Goal: Information Seeking & Learning: Learn about a topic

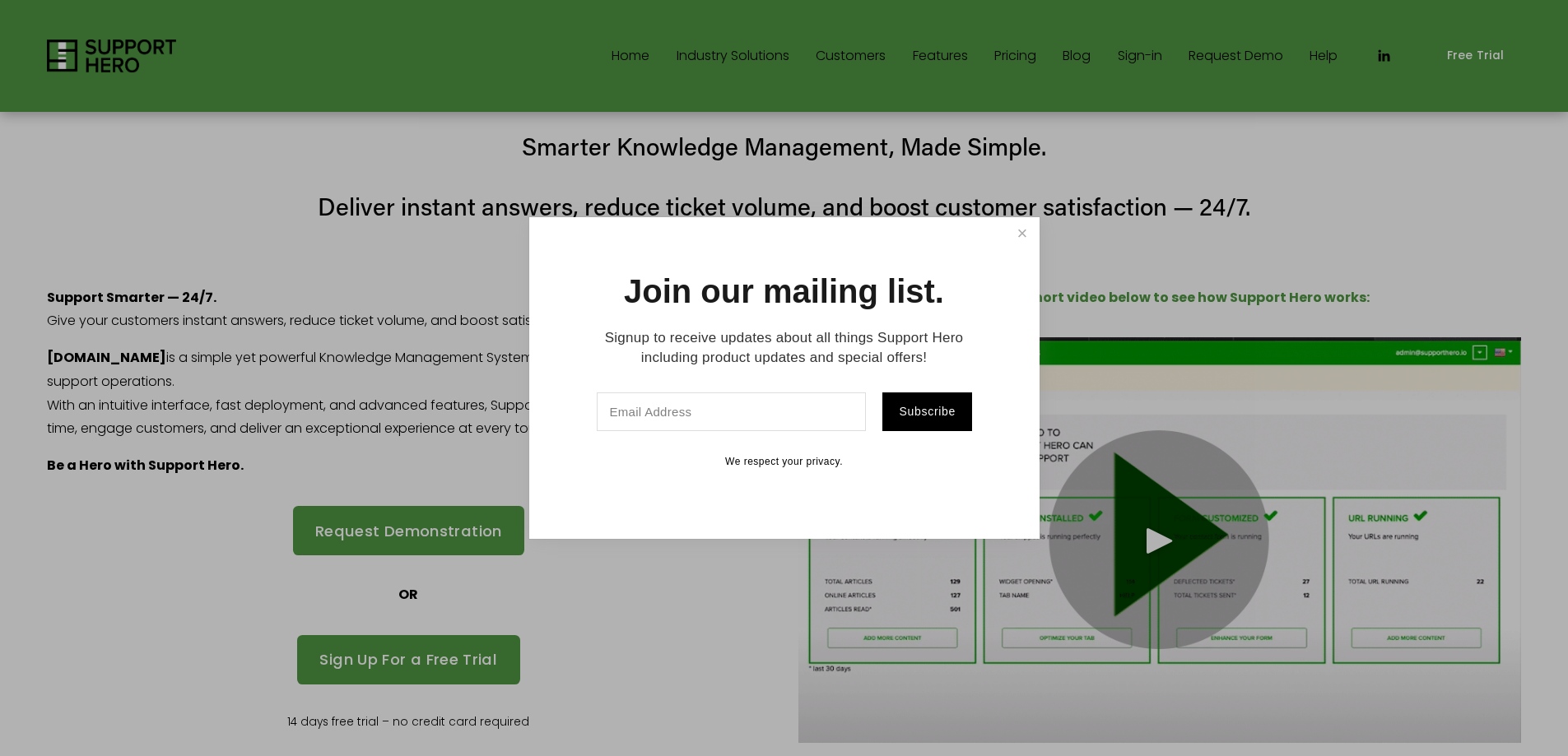
click at [1067, 153] on div at bounding box center [784, 378] width 1568 height 756
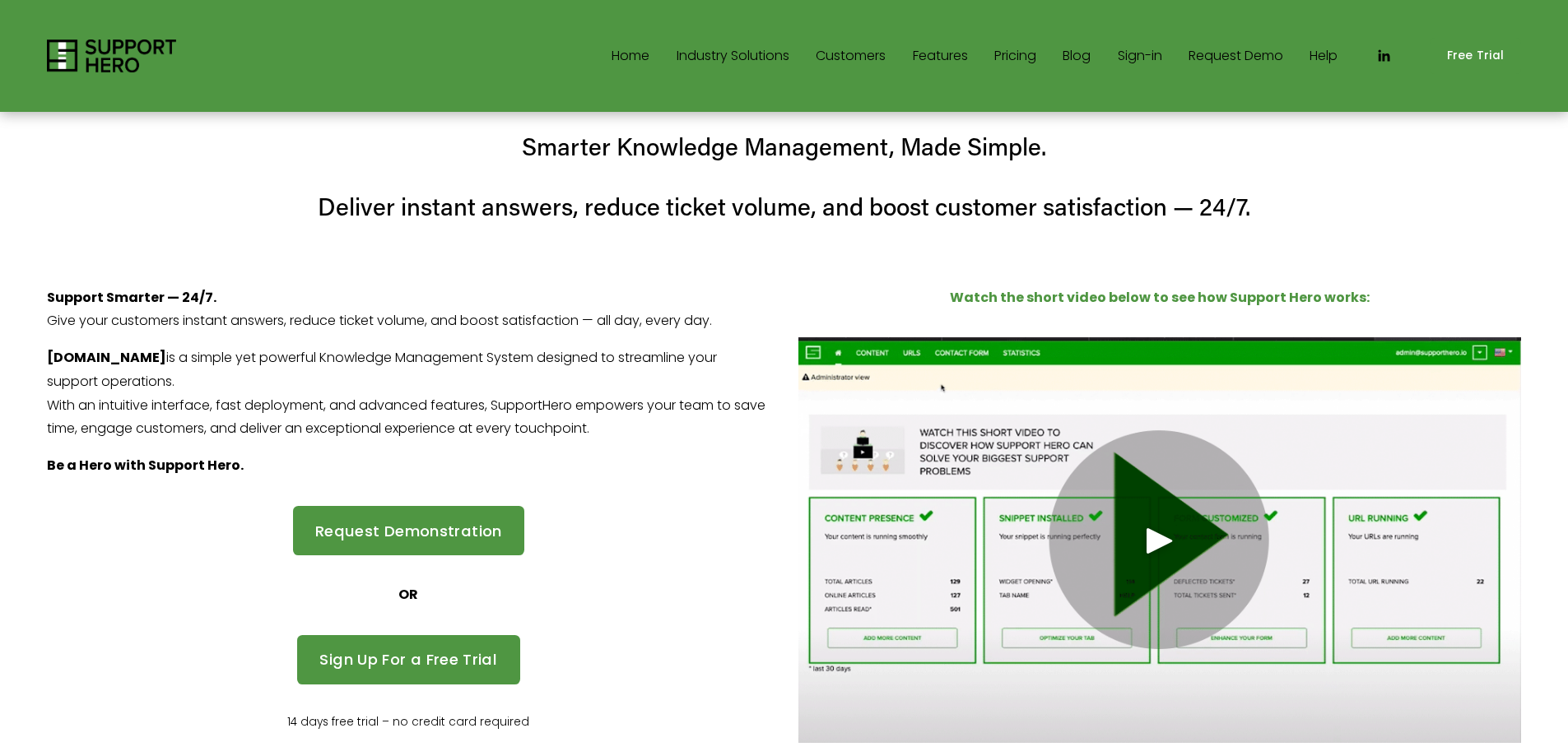
click at [561, 144] on h4 "Smarter Knowledge Management, Made Simple." at bounding box center [784, 146] width 1474 height 34
click at [1128, 59] on link "Sign-in" at bounding box center [1139, 56] width 44 height 27
click at [936, 58] on link "Features" at bounding box center [940, 56] width 55 height 27
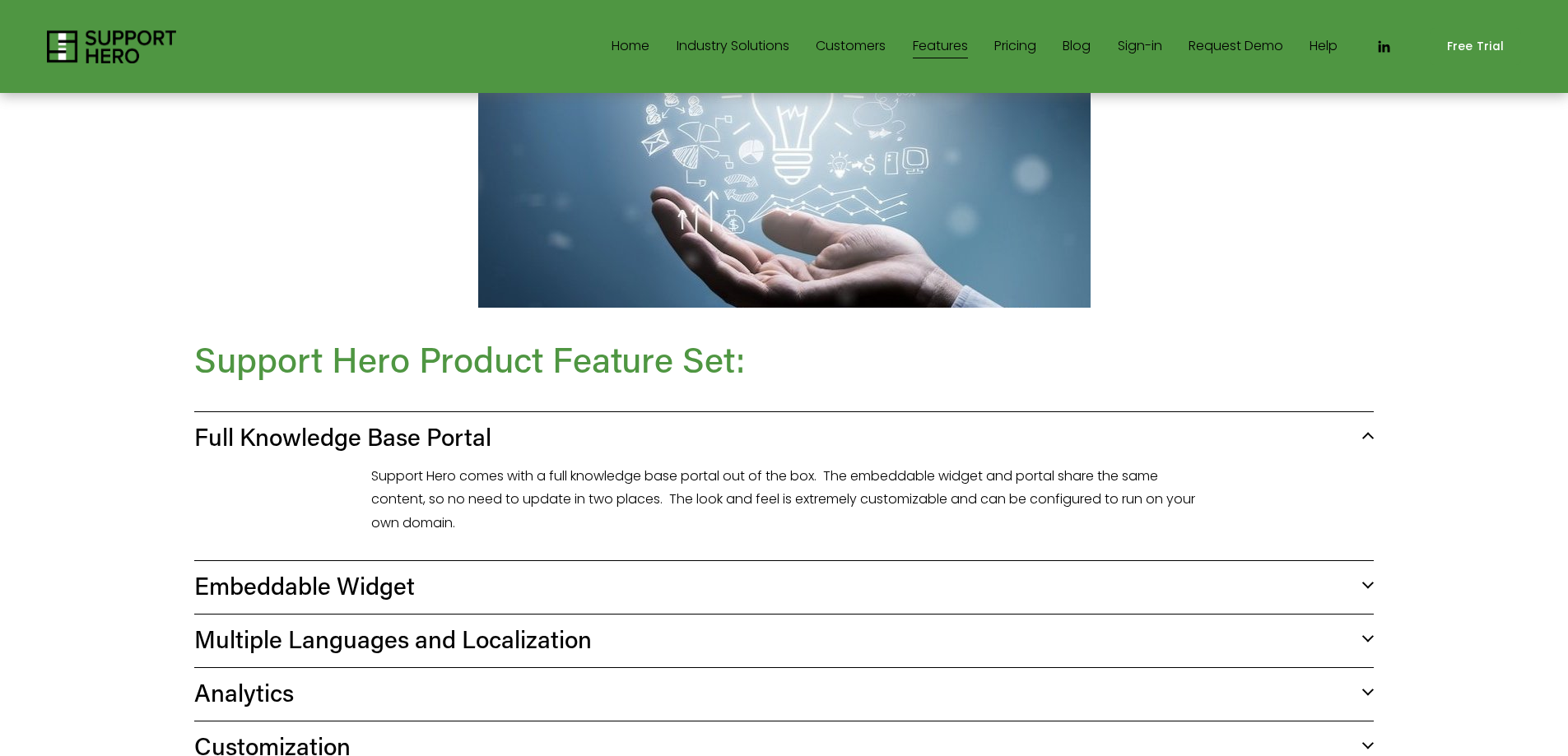
scroll to position [411, 0]
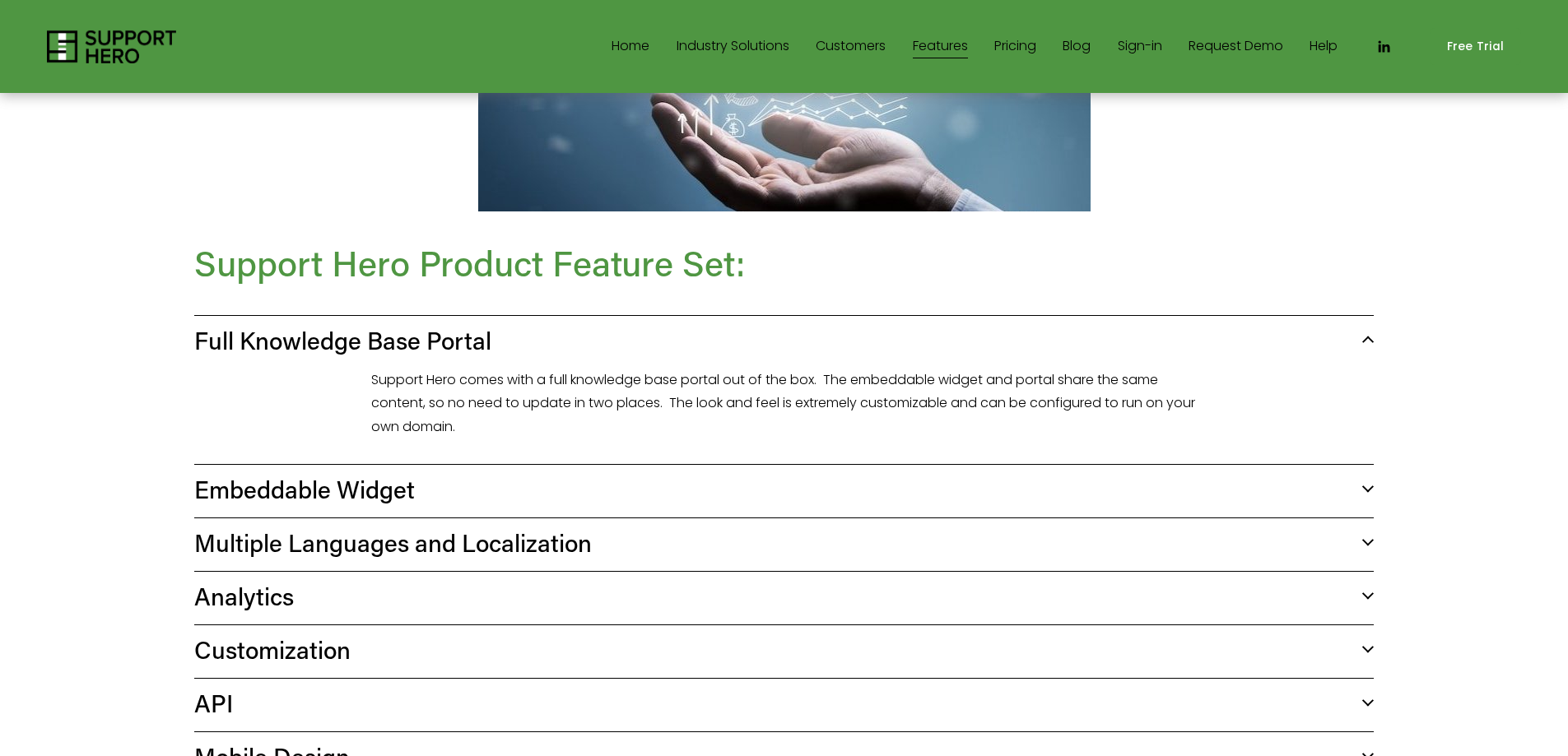
click at [319, 473] on span "Embeddable Widget" at bounding box center [778, 488] width 1167 height 32
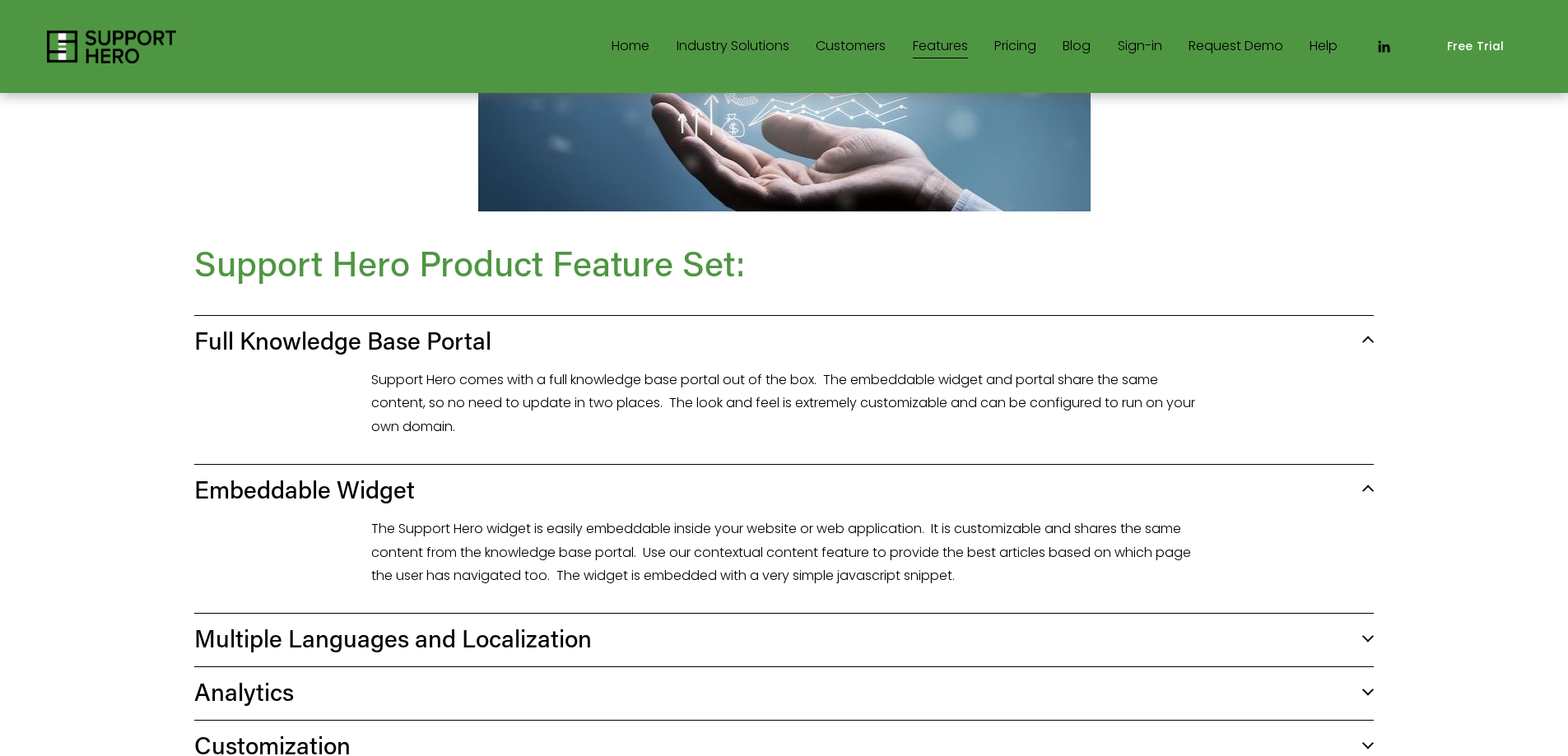
scroll to position [549, 0]
